Goal: Transaction & Acquisition: Purchase product/service

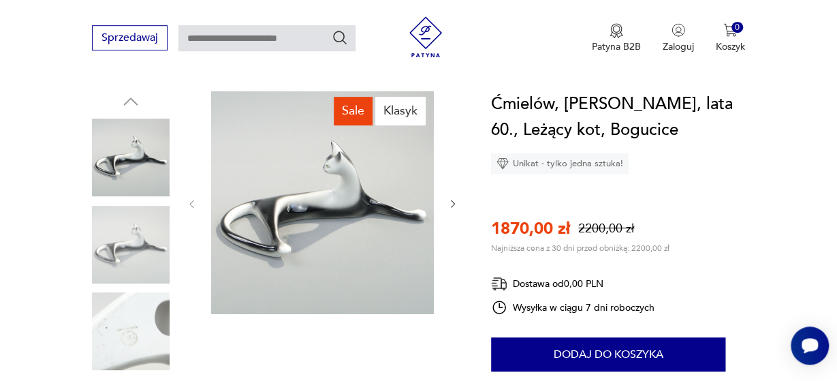
scroll to position [140, 0]
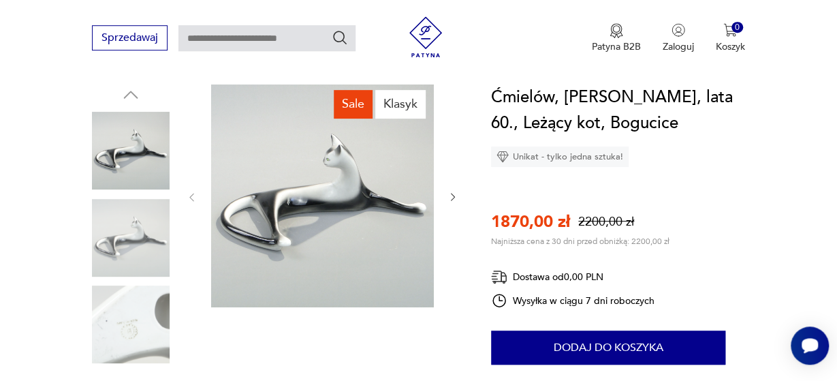
click at [449, 191] on button "button" at bounding box center [452, 198] width 11 height 14
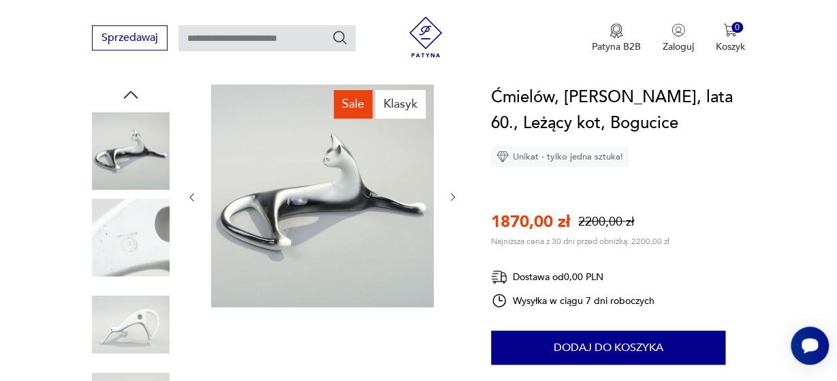
click at [453, 197] on icon "button" at bounding box center [452, 196] width 11 height 11
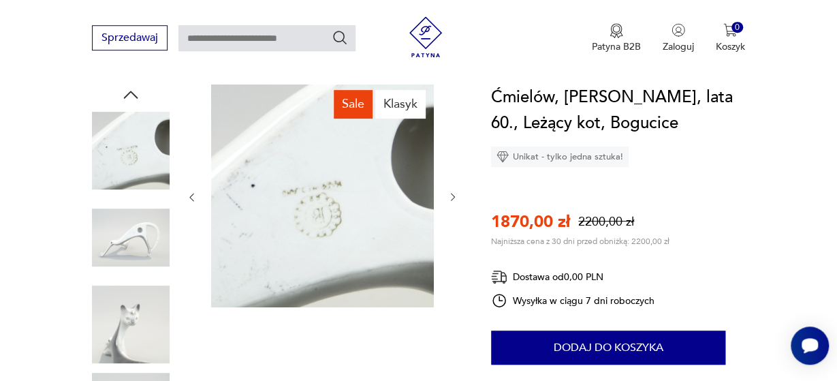
click at [454, 197] on icon "button" at bounding box center [453, 196] width 4 height 7
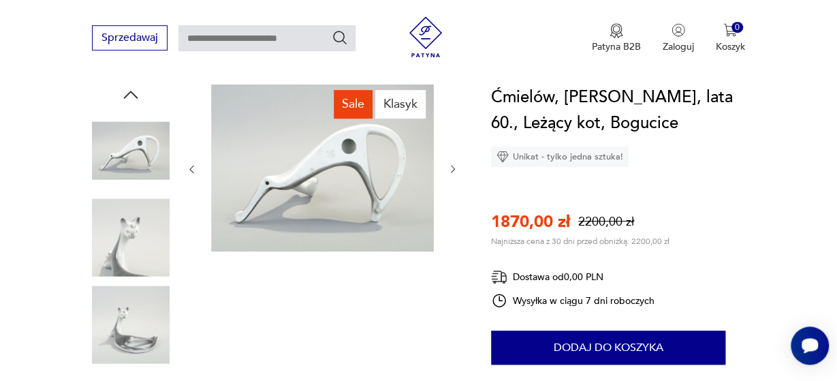
click at [458, 175] on button "button" at bounding box center [452, 170] width 11 height 14
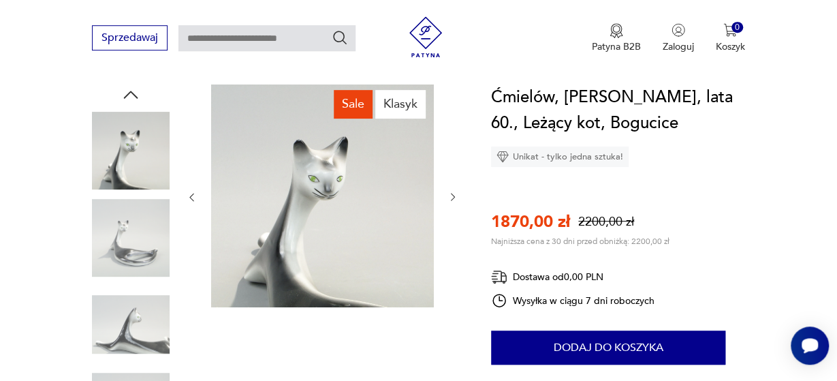
click at [446, 199] on div at bounding box center [322, 196] width 272 height 225
click at [451, 195] on icon "button" at bounding box center [452, 196] width 11 height 11
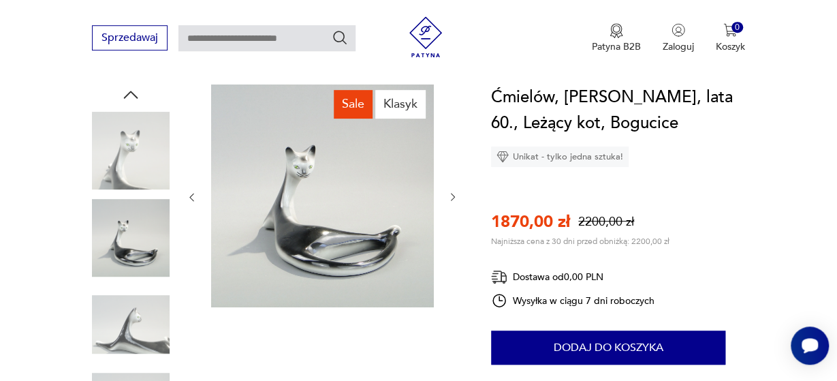
click at [451, 200] on icon "button" at bounding box center [452, 196] width 11 height 11
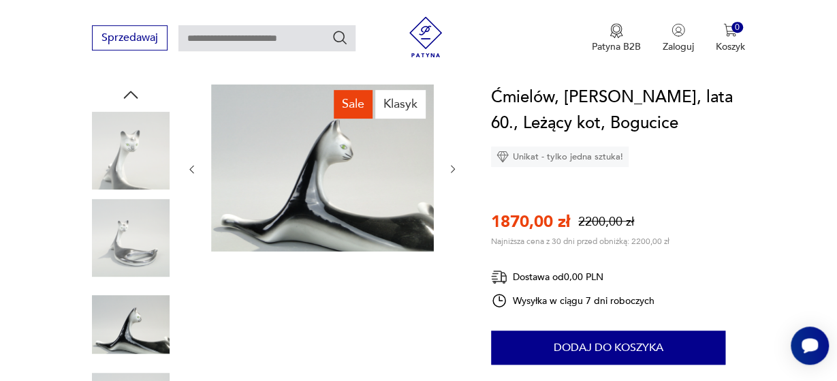
click at [457, 178] on div at bounding box center [322, 169] width 272 height 170
click at [454, 170] on icon "button" at bounding box center [452, 168] width 11 height 11
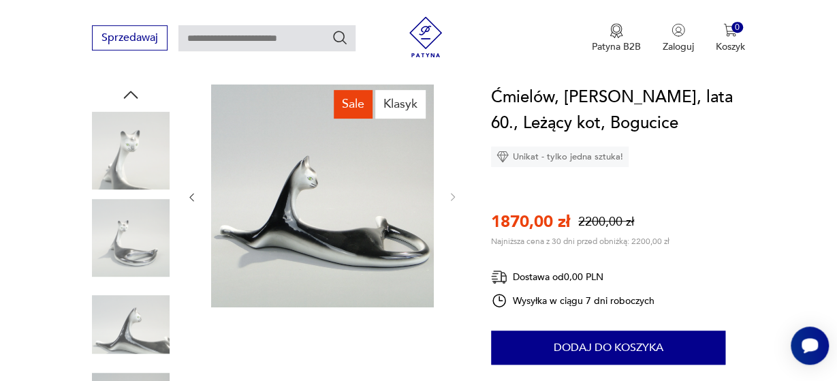
click at [457, 204] on div at bounding box center [322, 196] width 272 height 225
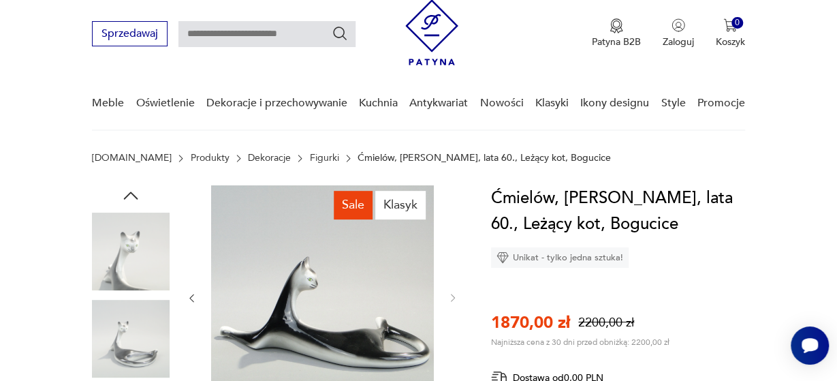
scroll to position [0, 0]
